Goal: Task Accomplishment & Management: Use online tool/utility

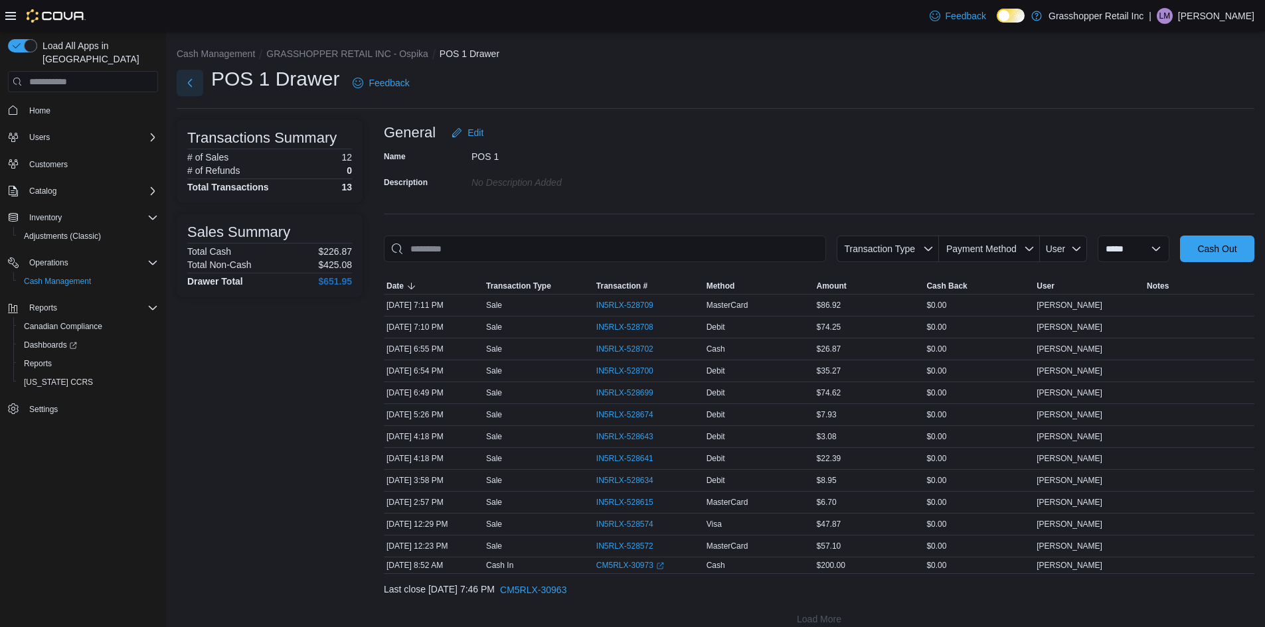
drag, startPoint x: 195, startPoint y: 82, endPoint x: 211, endPoint y: 100, distance: 24.0
click at [195, 82] on button "Next" at bounding box center [190, 83] width 27 height 27
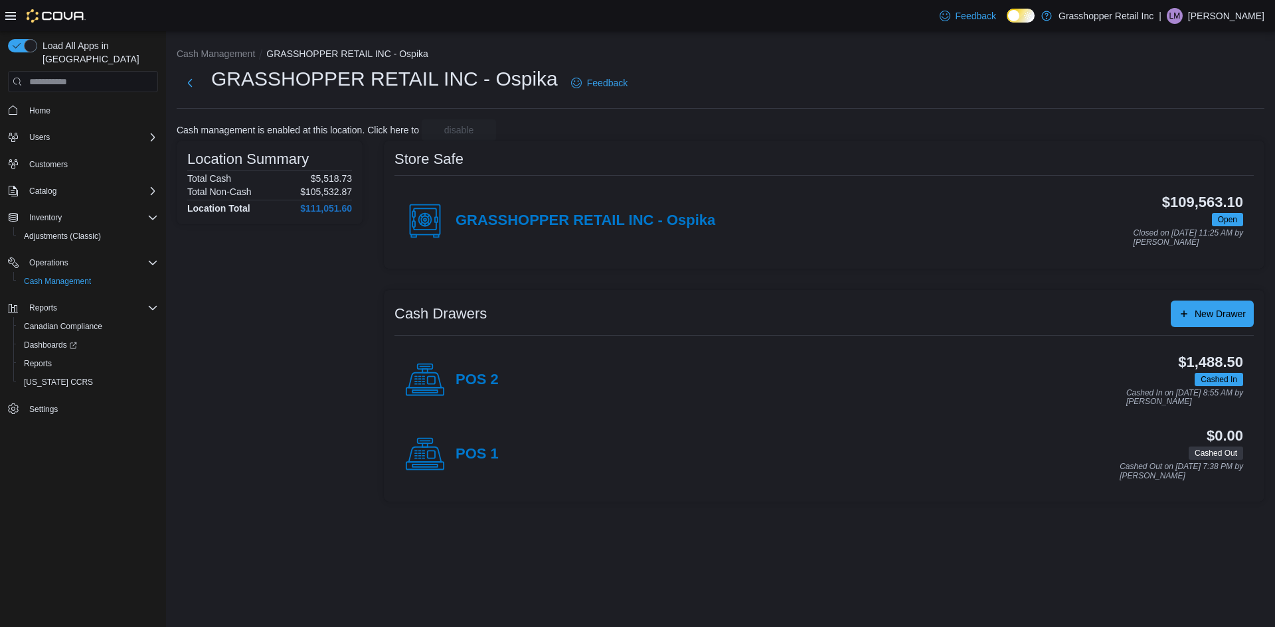
click at [465, 362] on div "POS 2" at bounding box center [452, 381] width 94 height 40
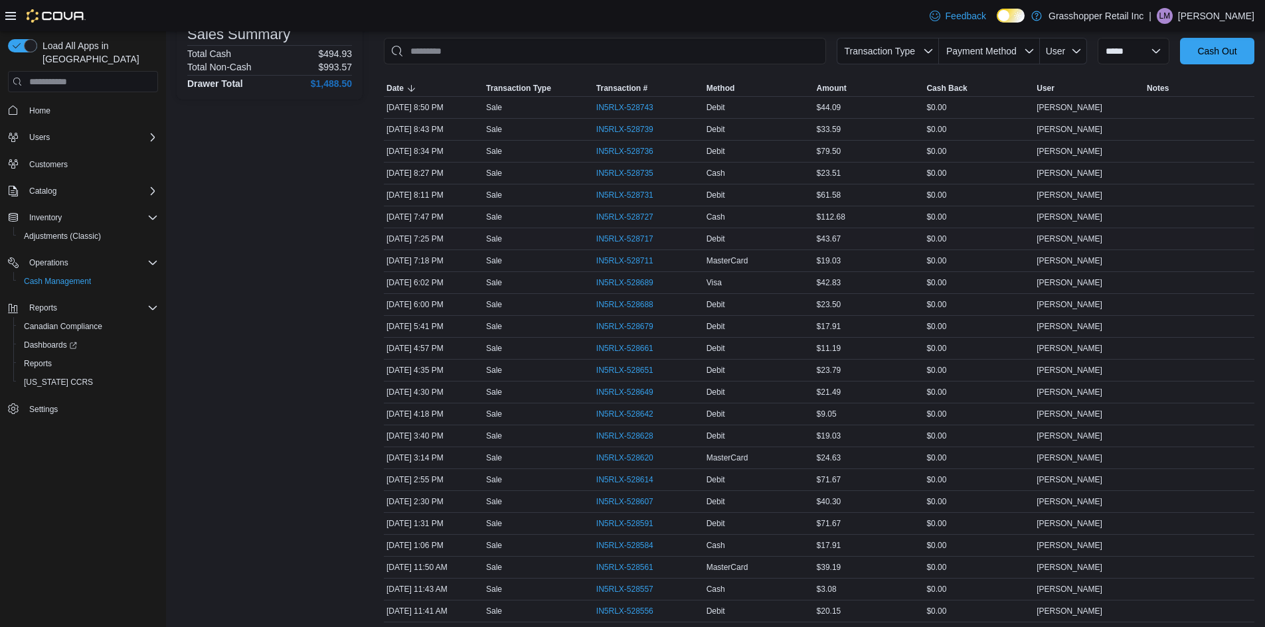
scroll to position [199, 0]
click at [637, 434] on span "IN5RLX-528628" at bounding box center [624, 435] width 57 height 11
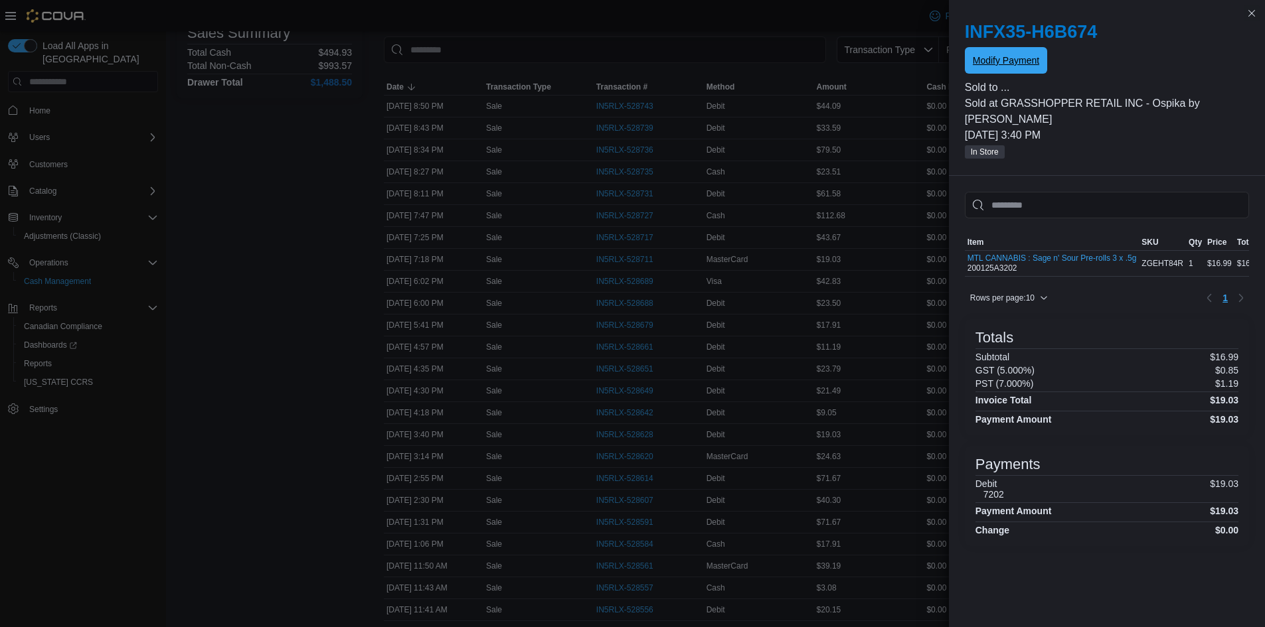
click at [1009, 58] on span "Modify Payment" at bounding box center [1006, 60] width 66 height 13
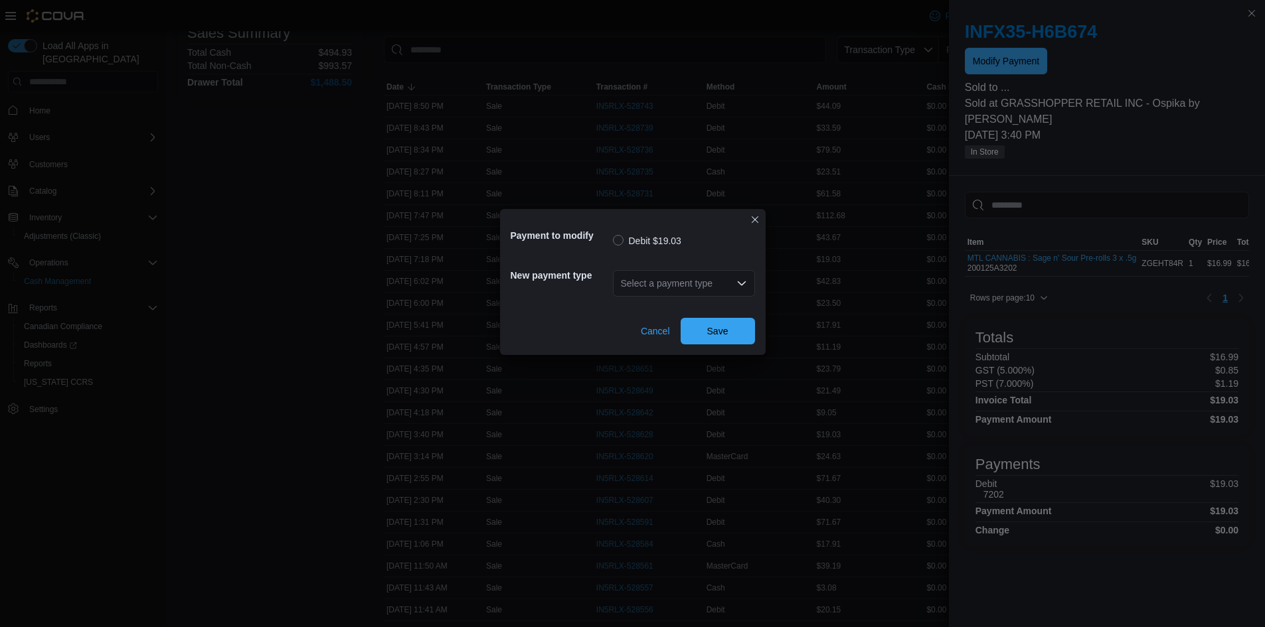
click at [675, 285] on div "Select a payment type" at bounding box center [684, 283] width 142 height 27
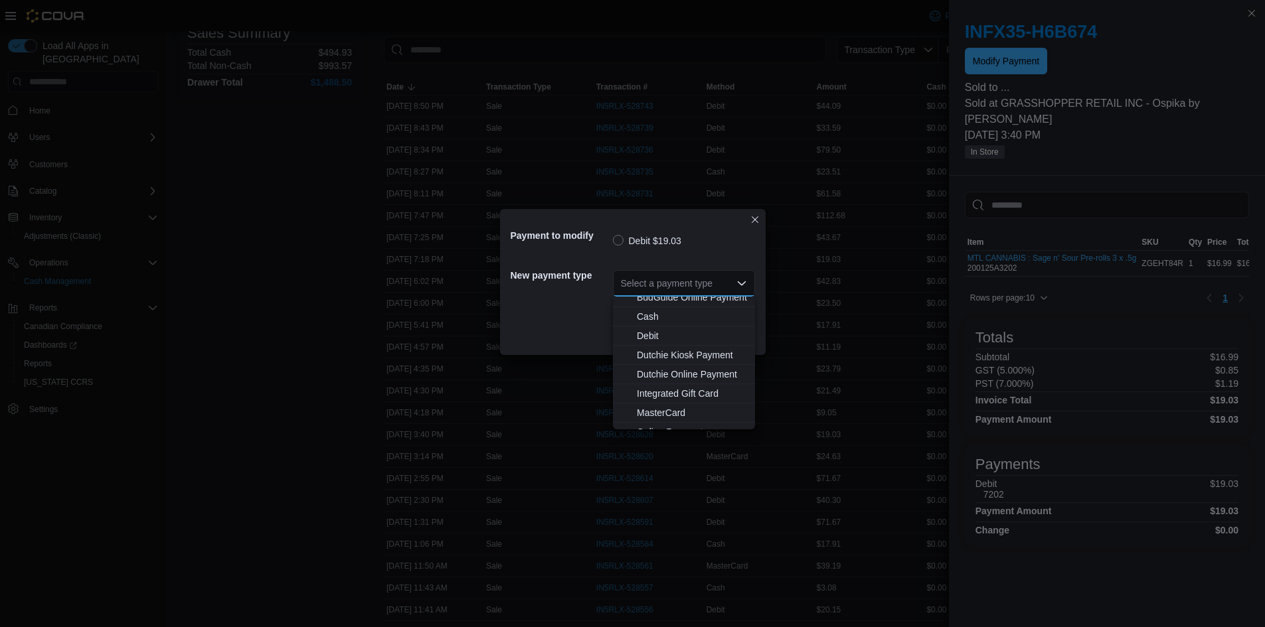
scroll to position [98, 0]
click at [674, 360] on span "MasterCard" at bounding box center [692, 361] width 110 height 13
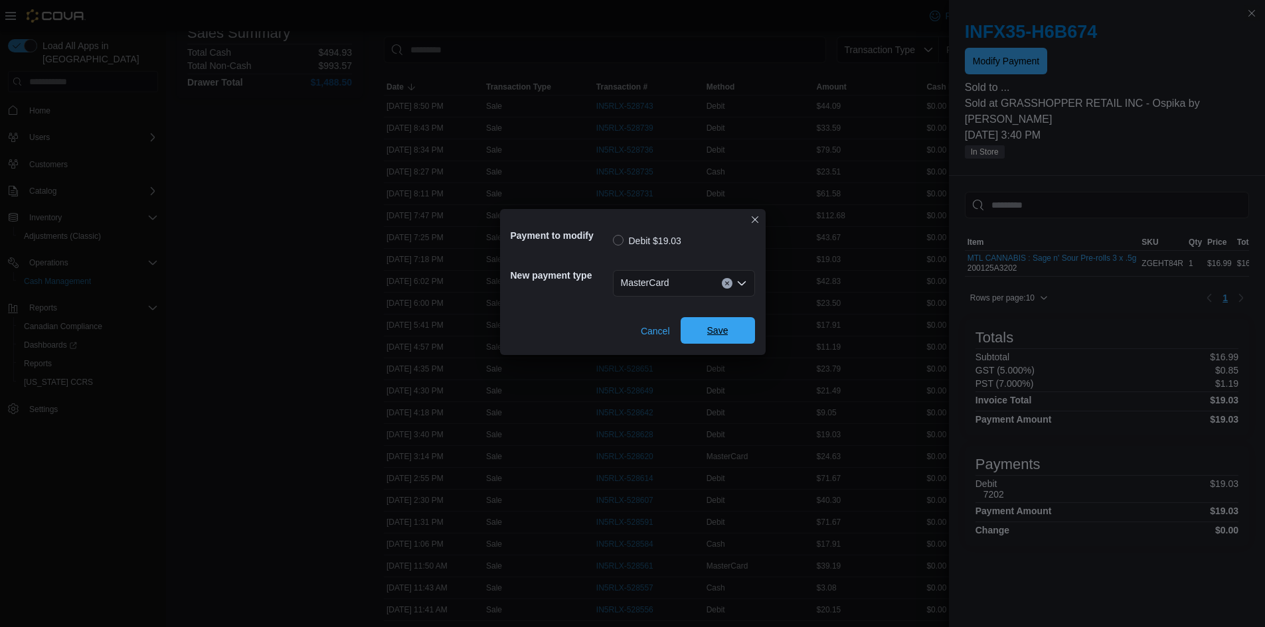
click at [700, 340] on span "Save" at bounding box center [718, 330] width 58 height 27
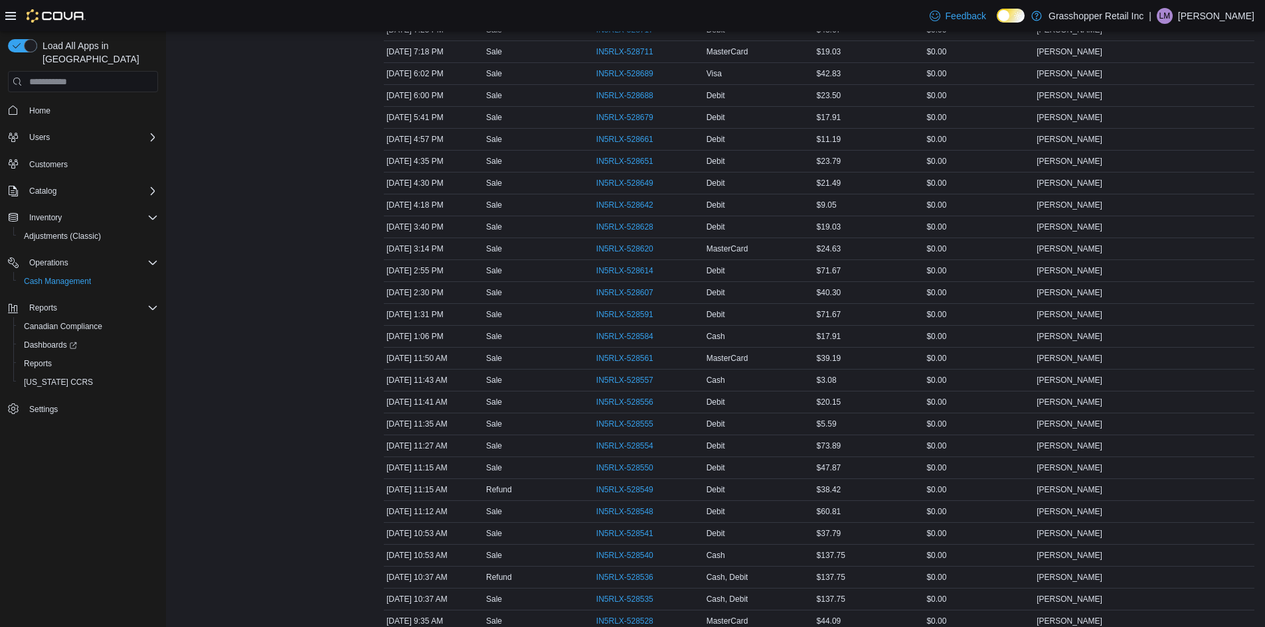
scroll to position [387, 0]
click at [615, 157] on span "IN5RLX-528661" at bounding box center [624, 159] width 57 height 11
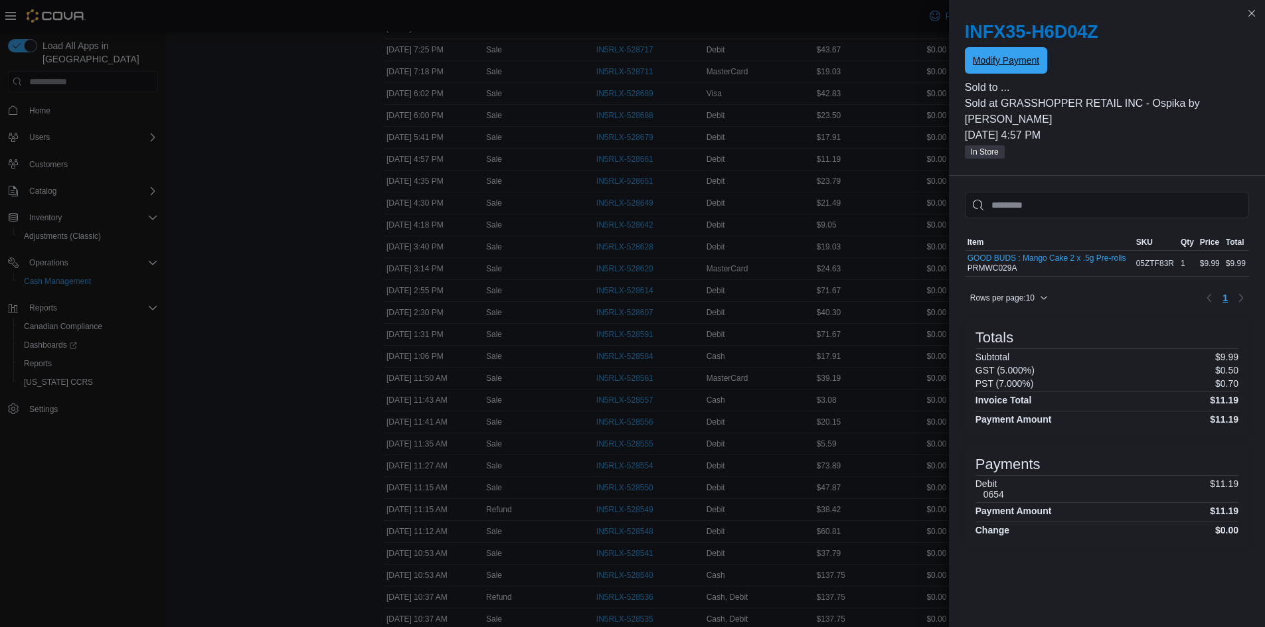
click at [1007, 58] on span "Modify Payment" at bounding box center [1006, 60] width 66 height 13
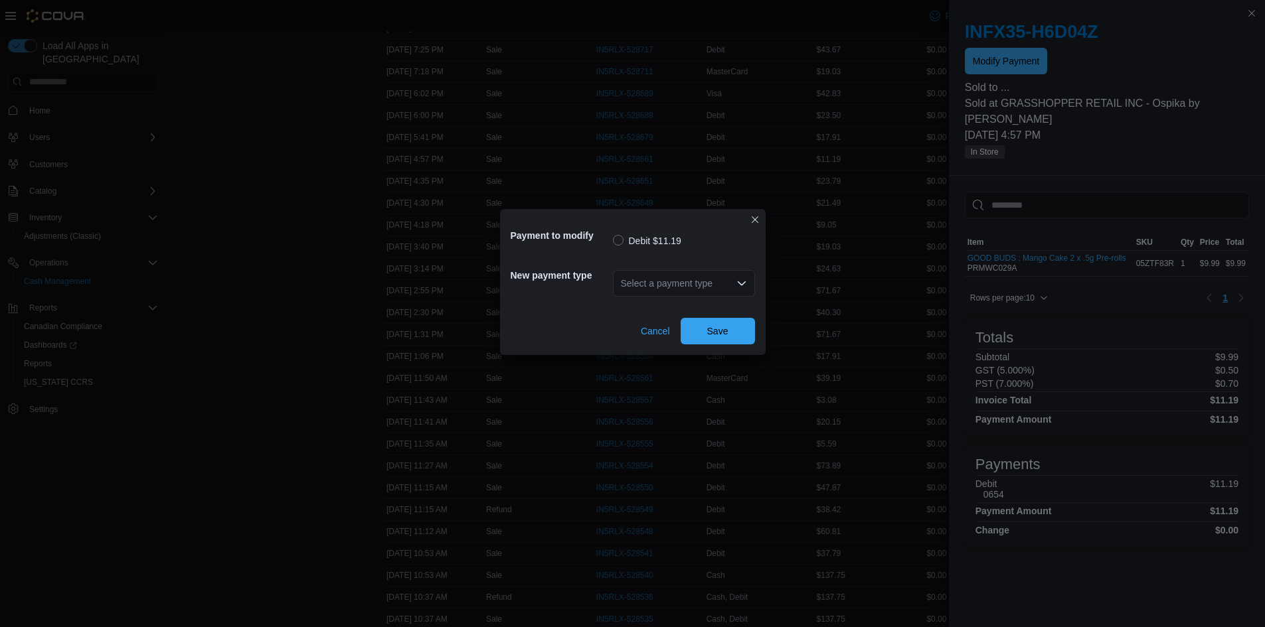
click at [649, 273] on div "Select a payment type" at bounding box center [684, 283] width 142 height 27
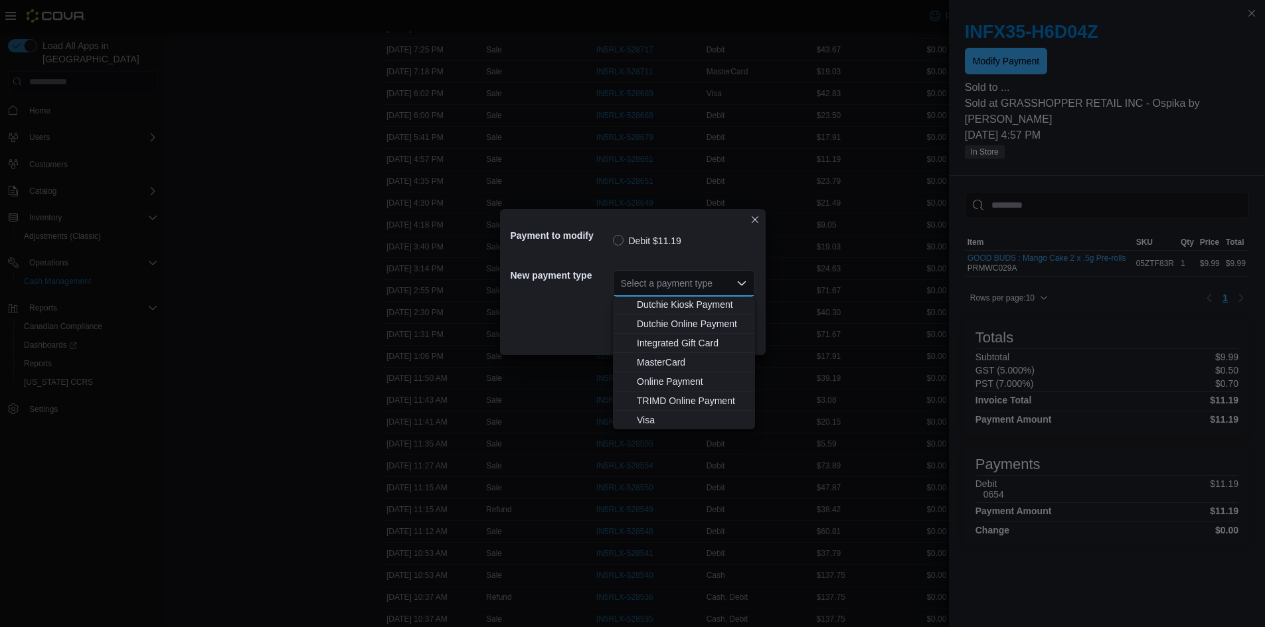
scroll to position [98, 0]
click at [666, 414] on span "Visa" at bounding box center [692, 419] width 110 height 13
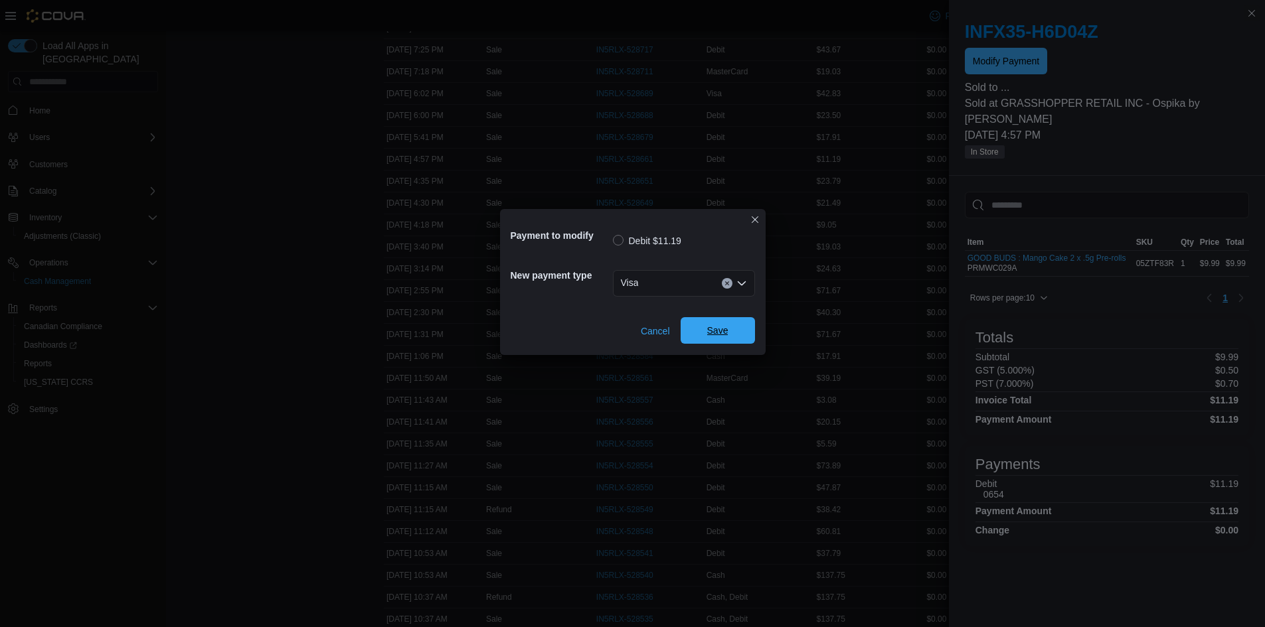
click at [714, 339] on span "Save" at bounding box center [718, 330] width 58 height 27
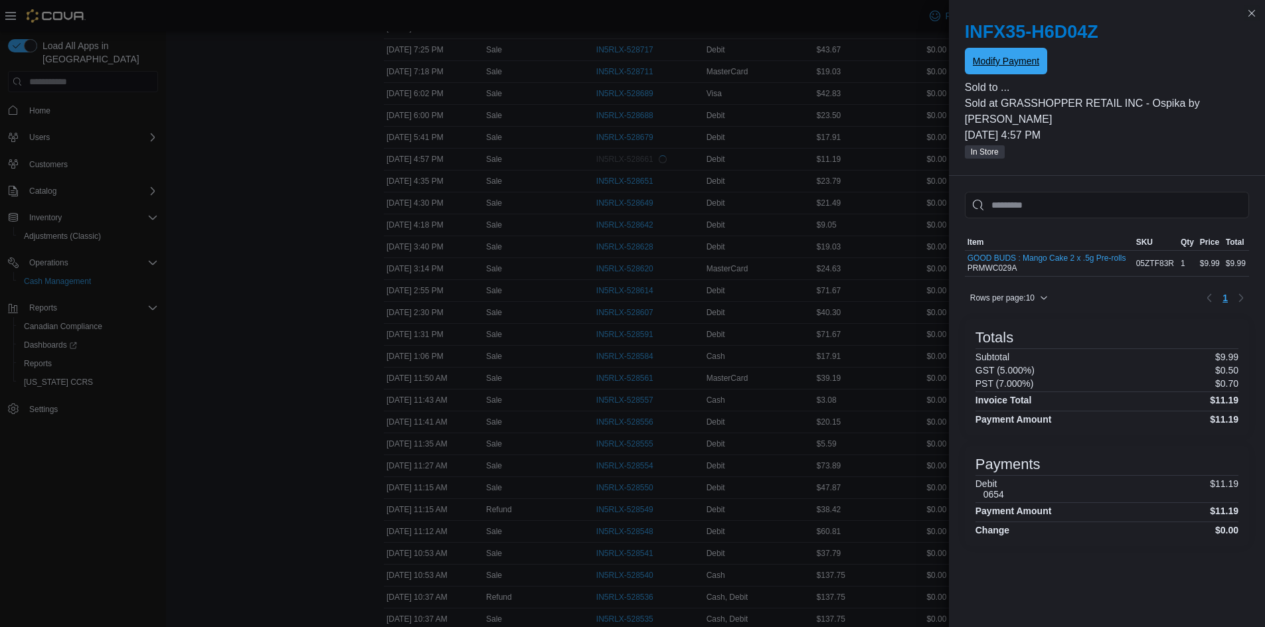
scroll to position [0, 0]
